Goal: Use online tool/utility: Utilize a website feature to perform a specific function

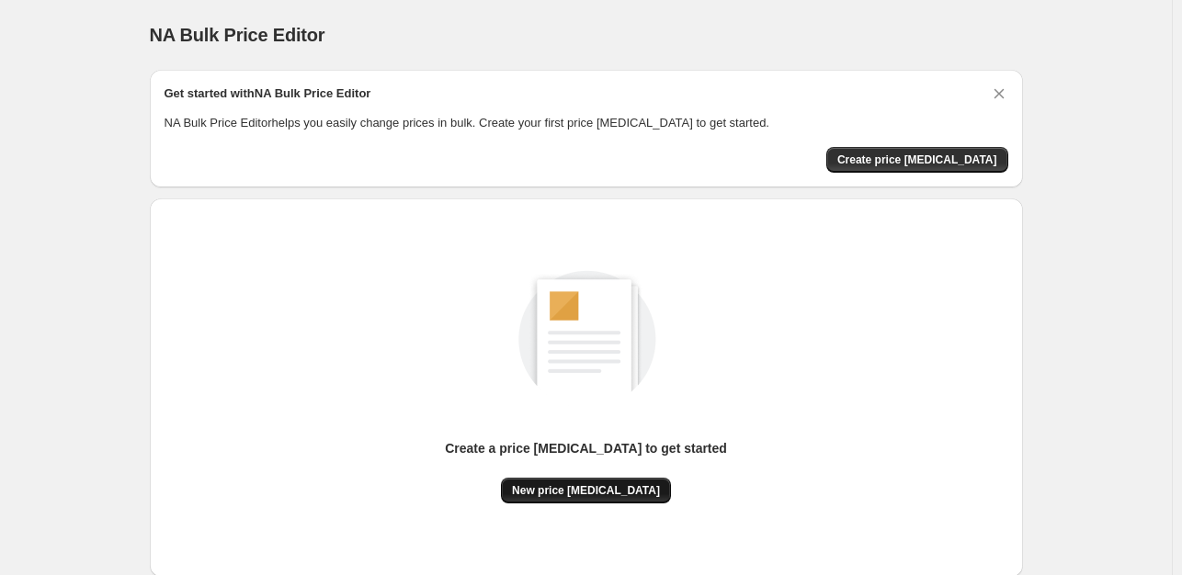
click at [606, 483] on span "New price [MEDICAL_DATA]" at bounding box center [586, 490] width 148 height 15
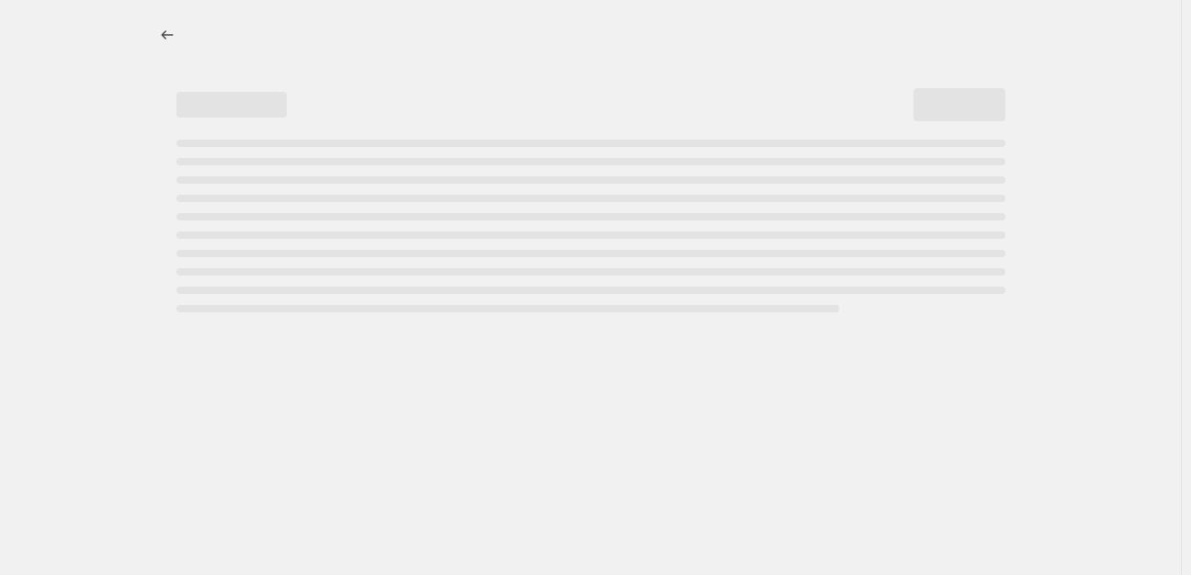
select select "percentage"
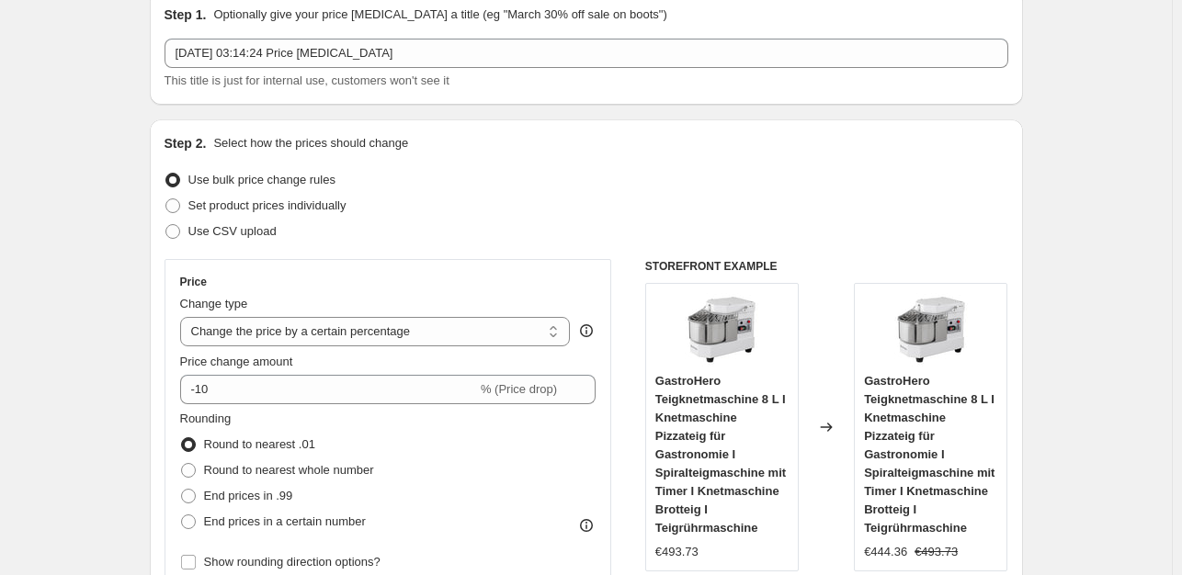
scroll to position [184, 0]
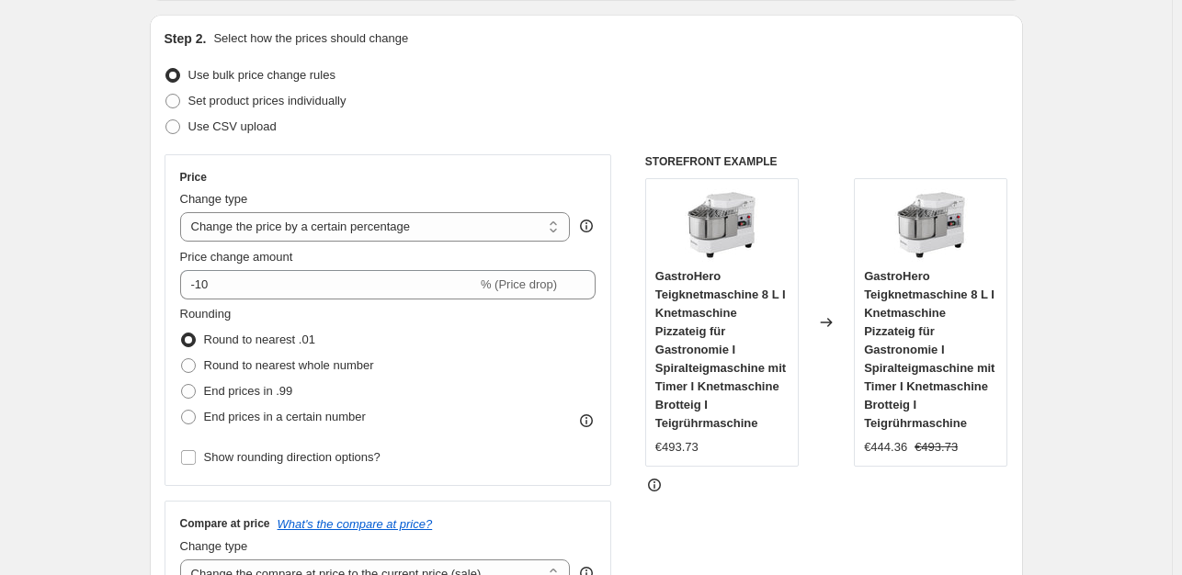
click at [226, 305] on legend "Rounding" at bounding box center [205, 316] width 51 height 22
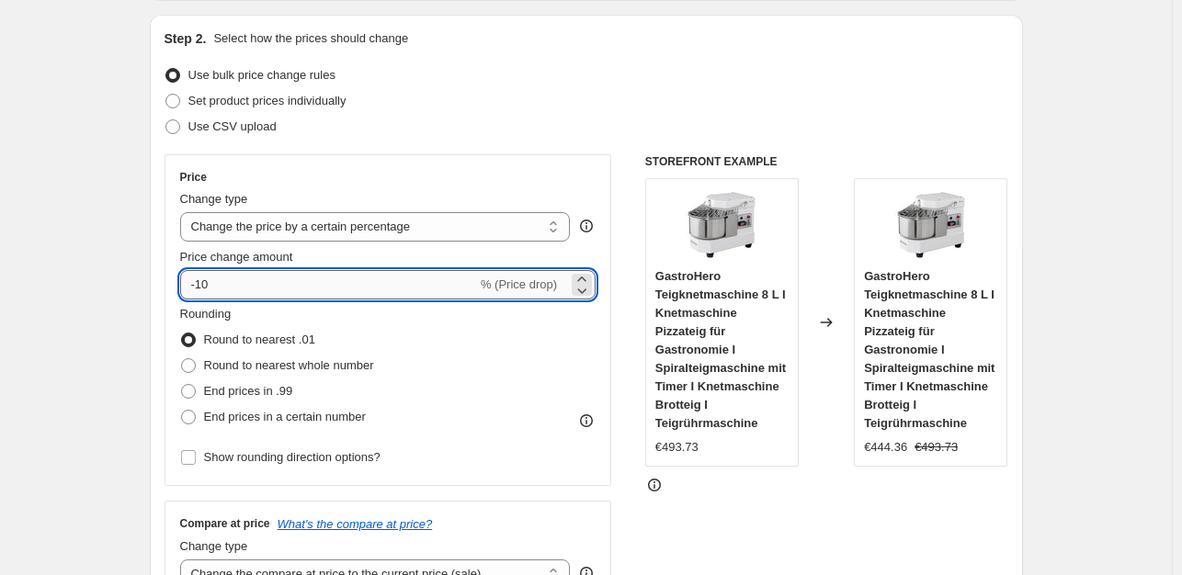
click at [229, 295] on input "-10" at bounding box center [328, 284] width 297 height 29
type input "-1"
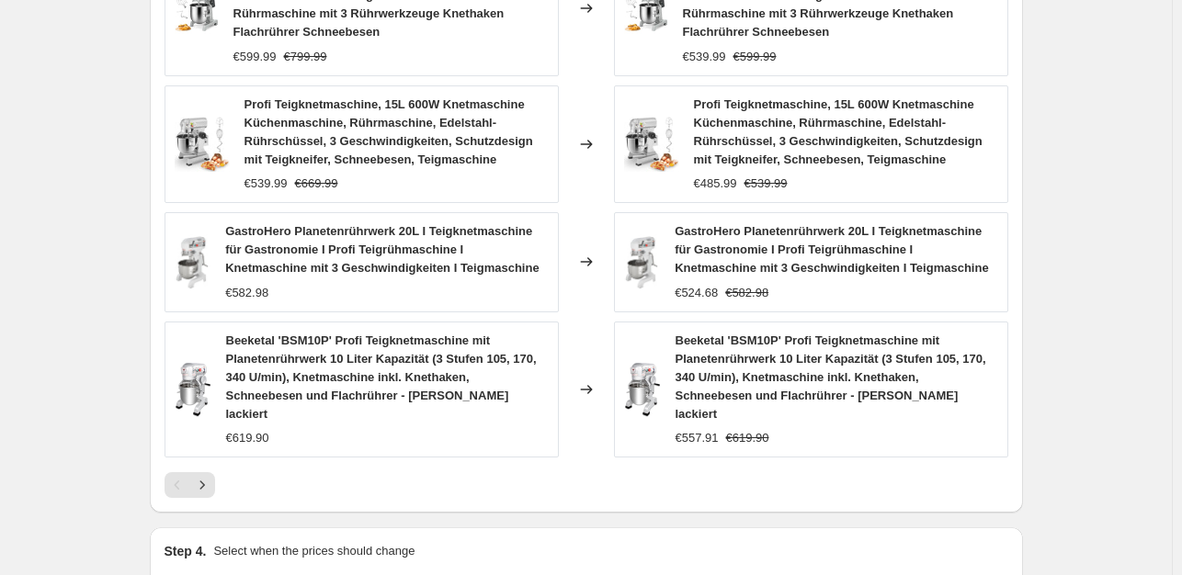
scroll to position [1437, 0]
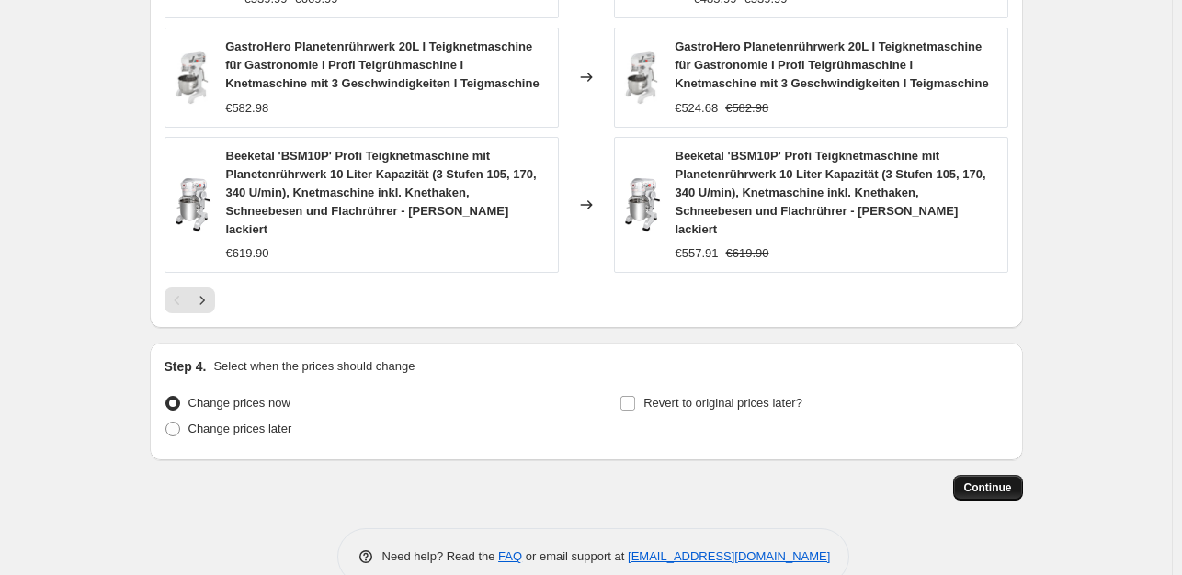
type input "-35"
click at [992, 475] on button "Continue" at bounding box center [988, 488] width 70 height 26
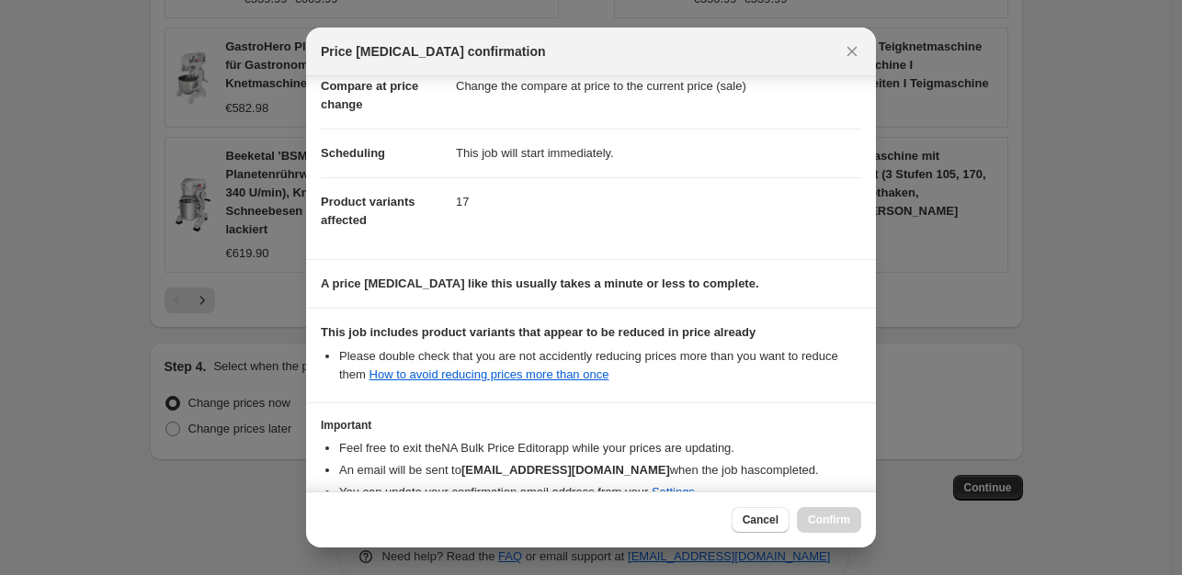
scroll to position [197, 0]
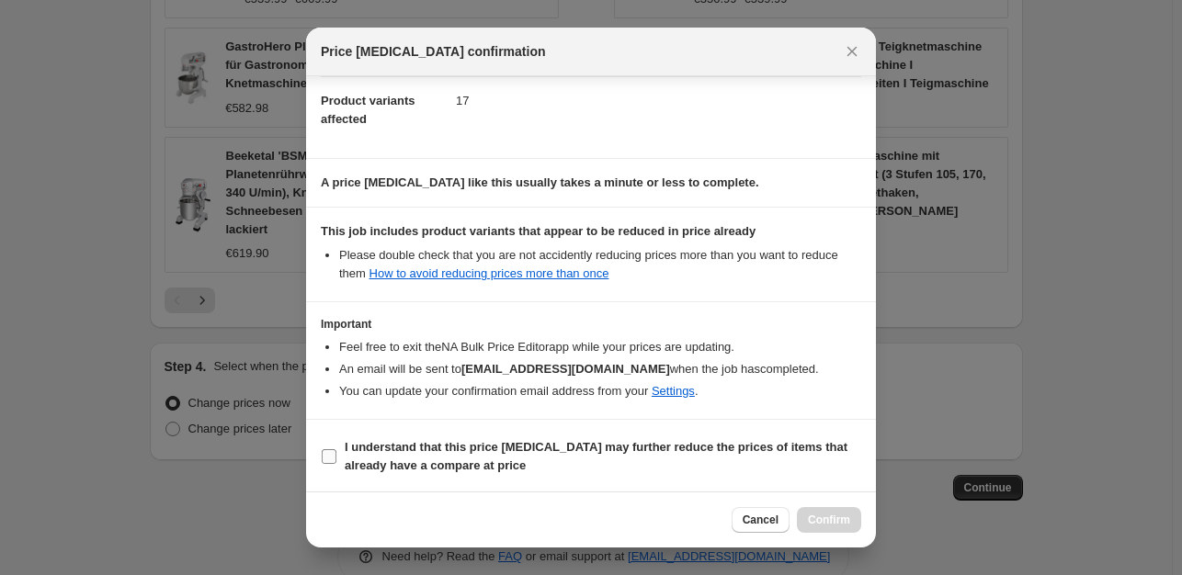
click at [329, 453] on input "I understand that this price change job may further reduce the prices of items …" at bounding box center [329, 456] width 15 height 15
checkbox input "true"
click at [843, 525] on span "Confirm" at bounding box center [829, 520] width 42 height 15
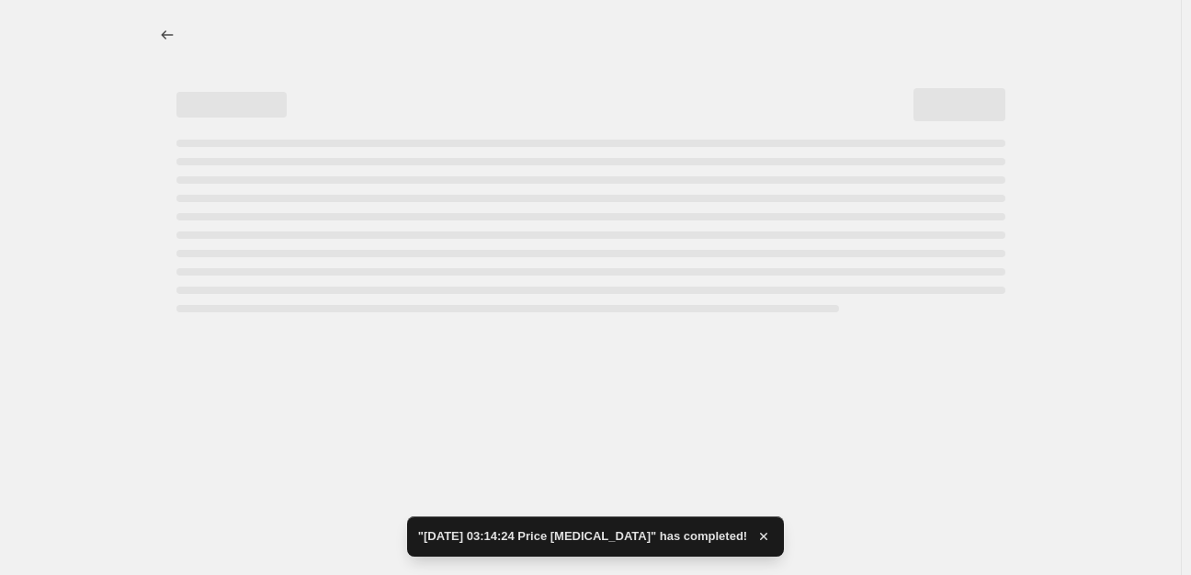
select select "percentage"
